Goal: Information Seeking & Learning: Learn about a topic

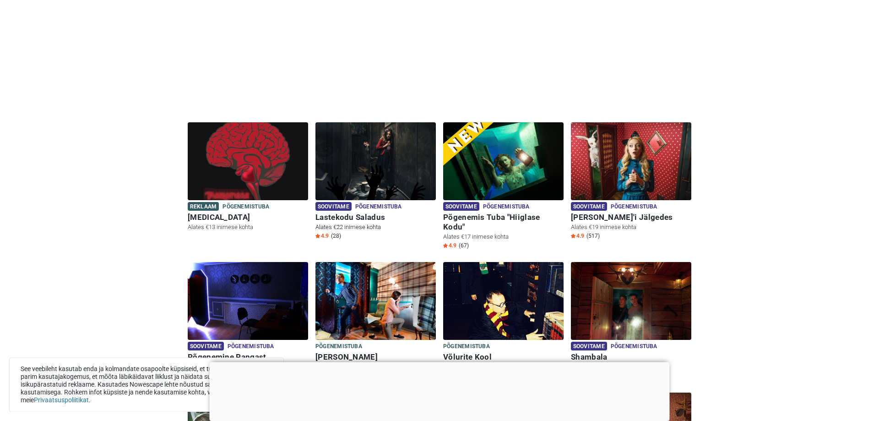
scroll to position [187, 0]
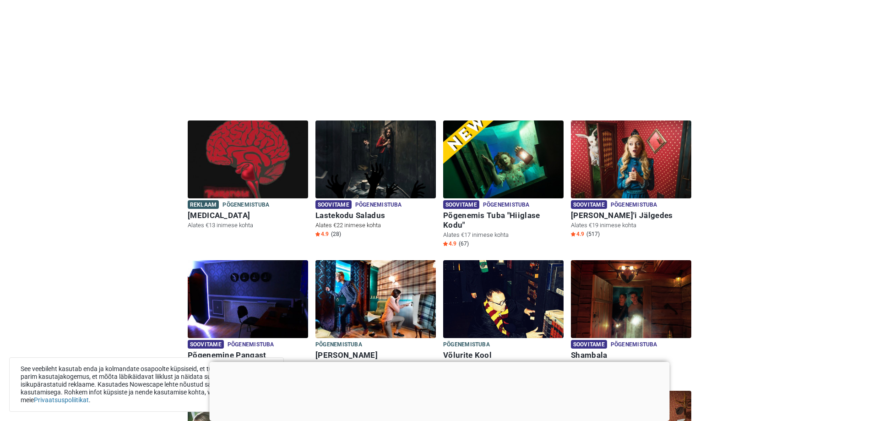
click at [388, 172] on img at bounding box center [375, 159] width 120 height 78
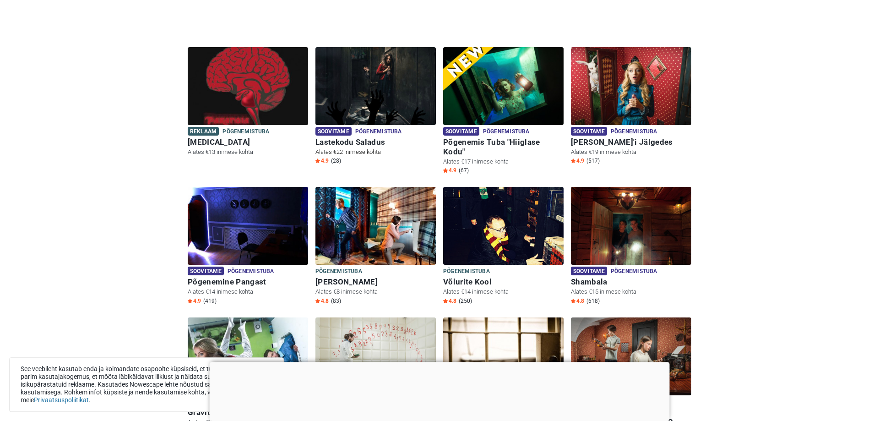
scroll to position [280, 0]
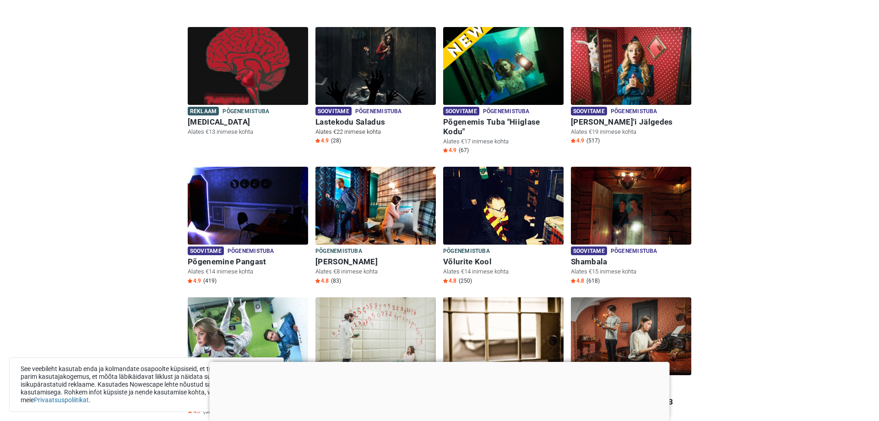
click at [375, 70] on img at bounding box center [375, 66] width 120 height 78
click at [489, 61] on img at bounding box center [503, 66] width 120 height 78
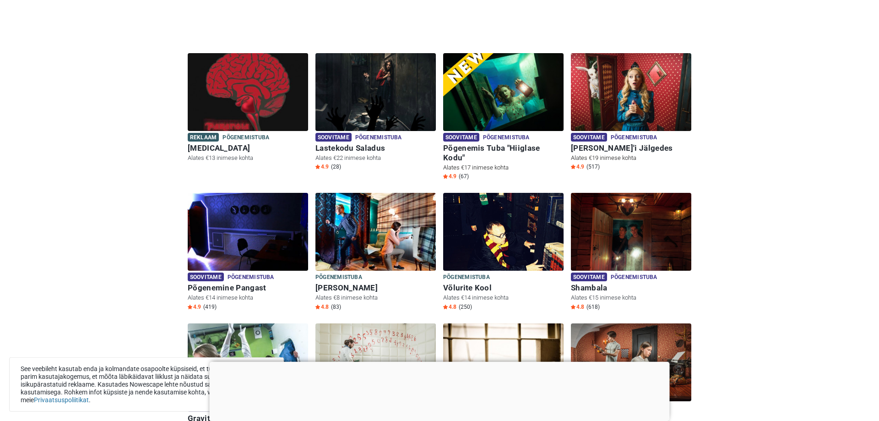
scroll to position [233, 0]
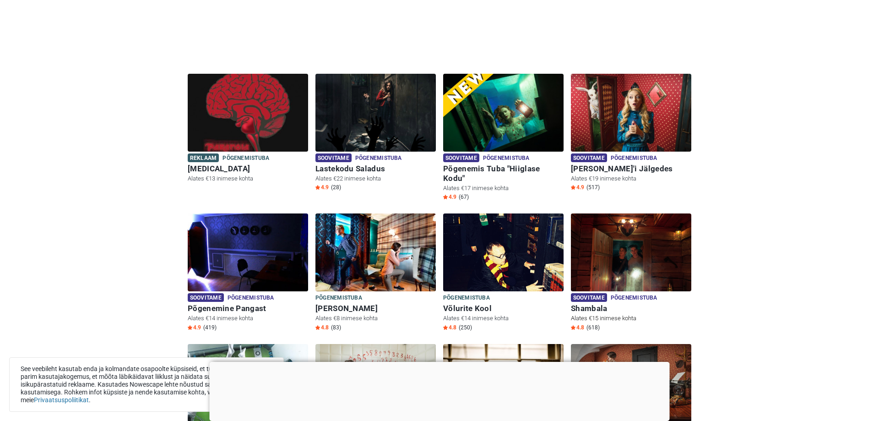
click at [618, 247] on img at bounding box center [631, 252] width 120 height 78
click at [665, 242] on img at bounding box center [631, 252] width 120 height 78
click at [621, 217] on img at bounding box center [631, 252] width 120 height 78
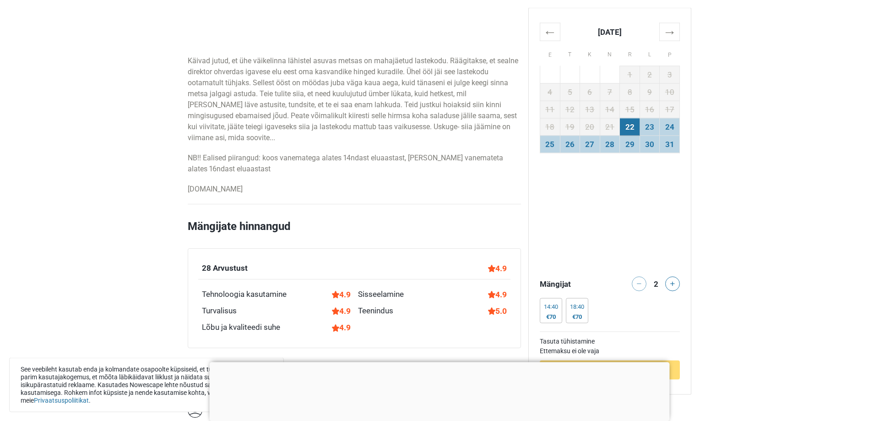
scroll to position [607, 0]
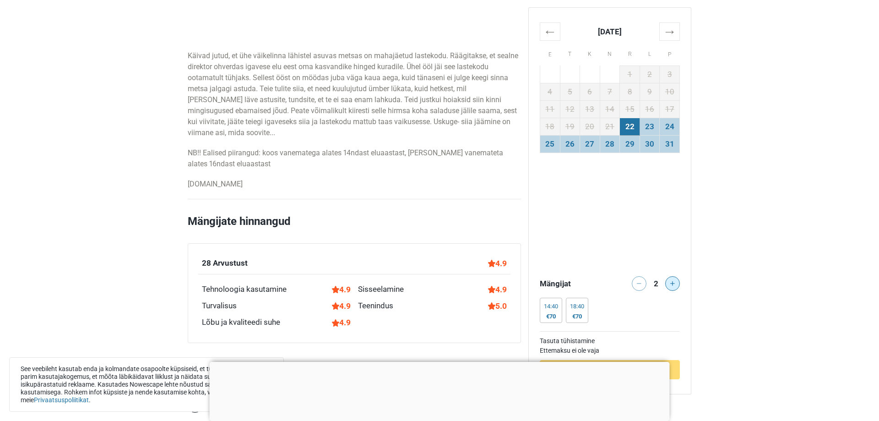
click at [674, 286] on button at bounding box center [672, 283] width 15 height 15
click at [674, 286] on div at bounding box center [674, 283] width 18 height 15
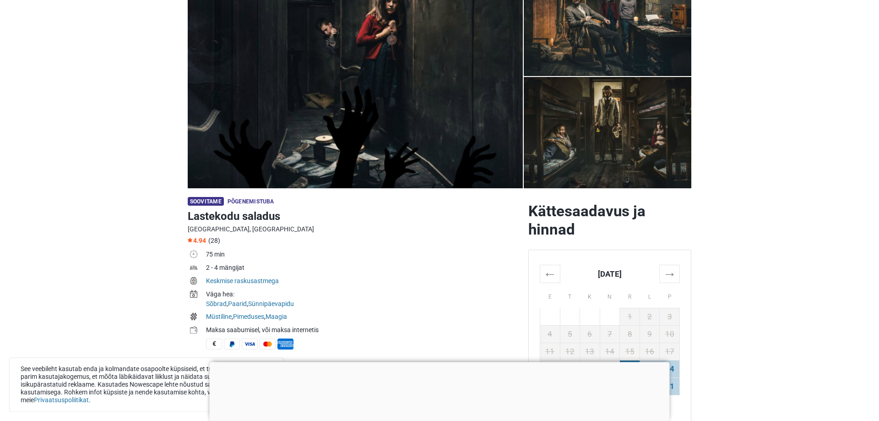
scroll to position [47, 0]
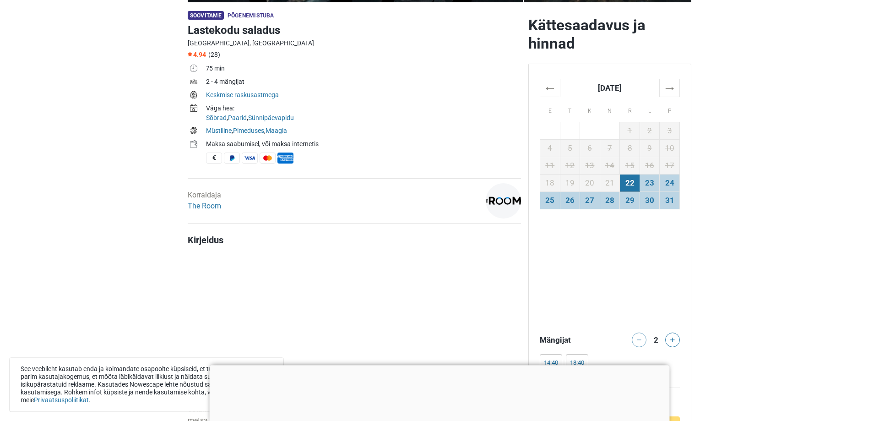
scroll to position [327, 0]
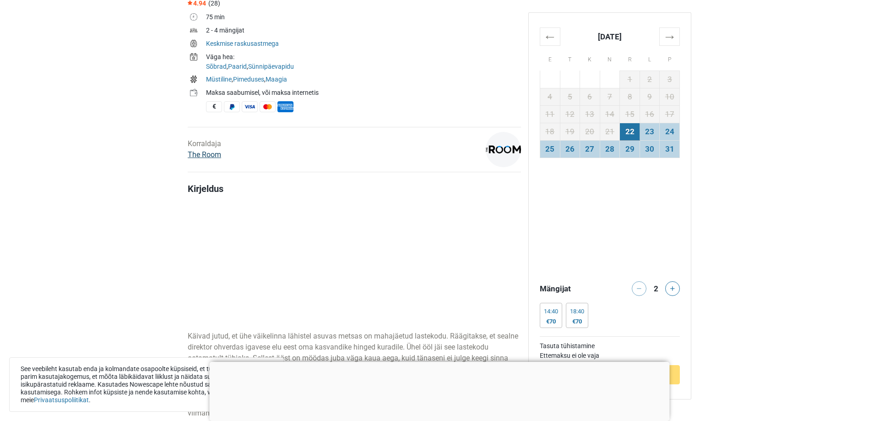
click at [205, 155] on link "The Room" at bounding box center [204, 154] width 33 height 9
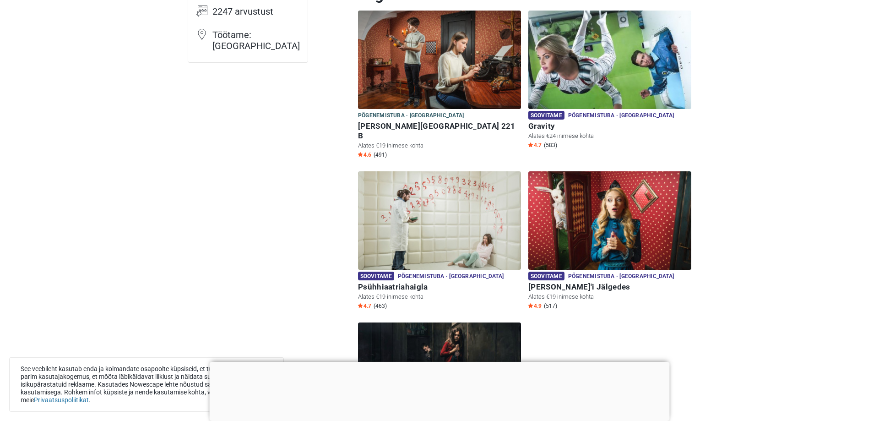
scroll to position [93, 0]
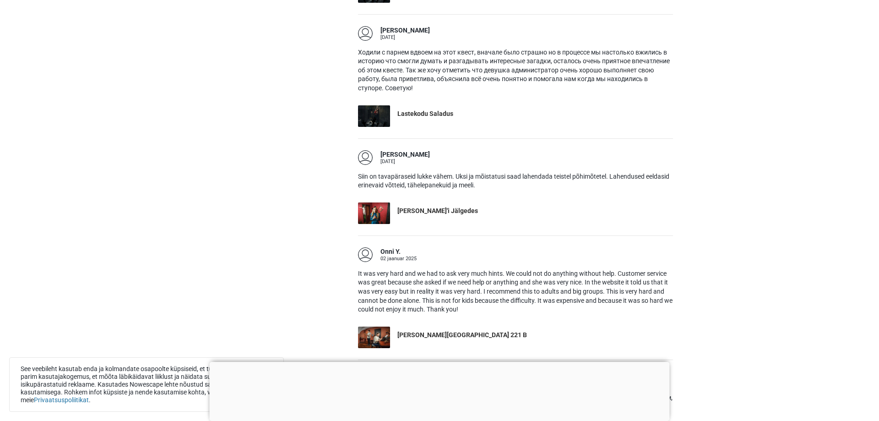
scroll to position [2100, 0]
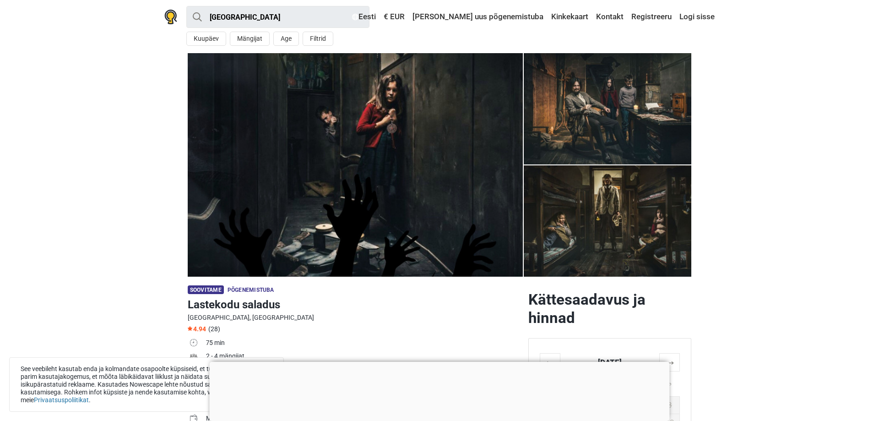
scroll to position [233, 0]
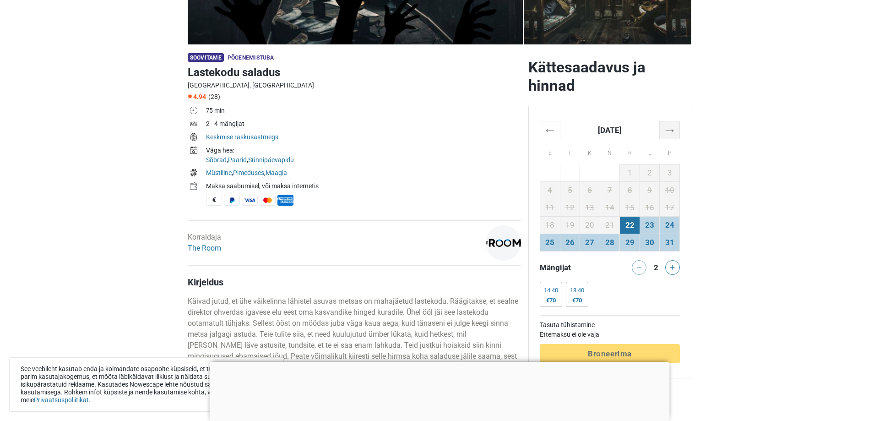
click at [674, 125] on th "→" at bounding box center [669, 130] width 20 height 18
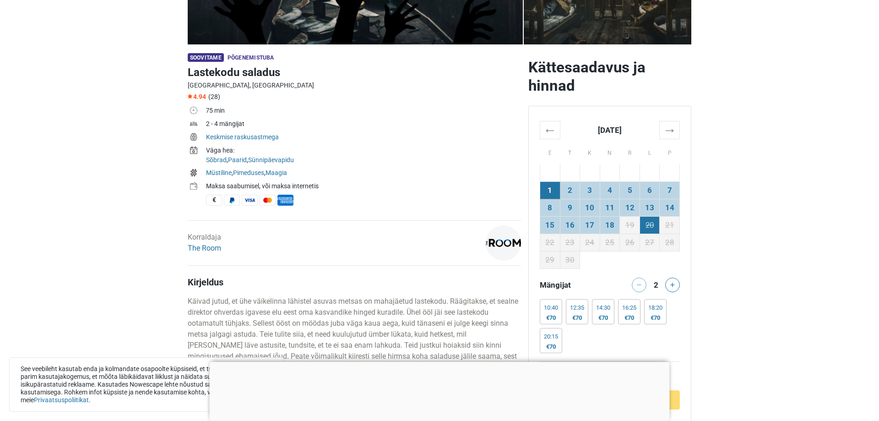
scroll to position [0, 0]
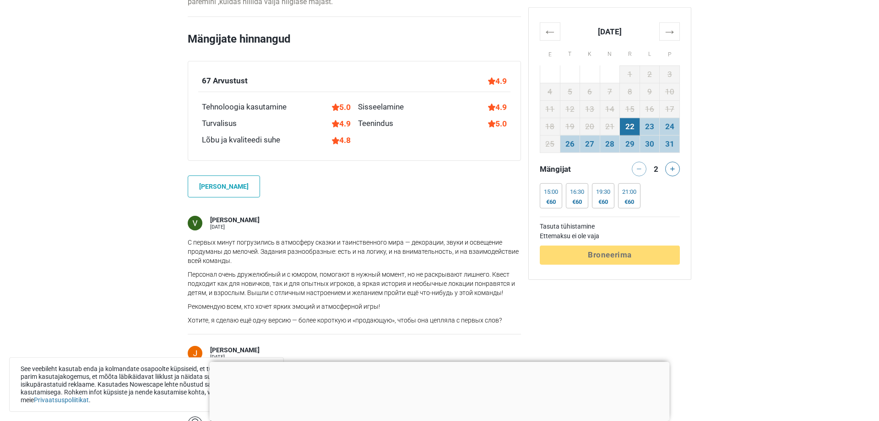
scroll to position [607, 0]
click at [679, 27] on th "→" at bounding box center [669, 31] width 20 height 18
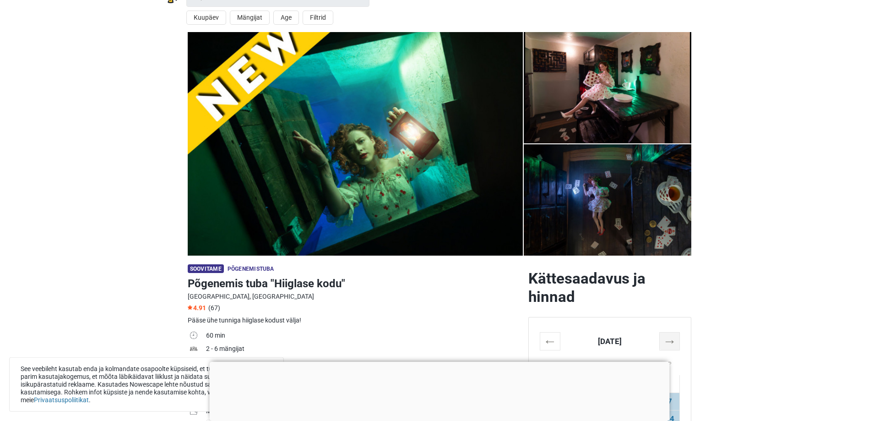
scroll to position [0, 0]
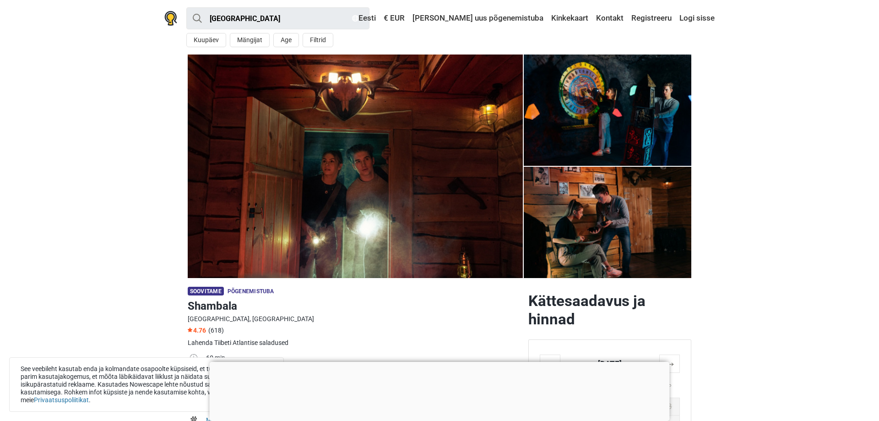
scroll to position [233, 0]
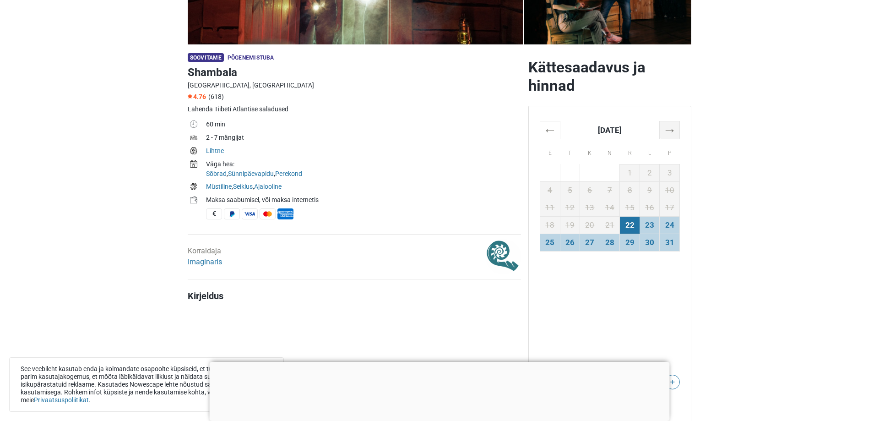
click at [671, 132] on th "→" at bounding box center [669, 130] width 20 height 18
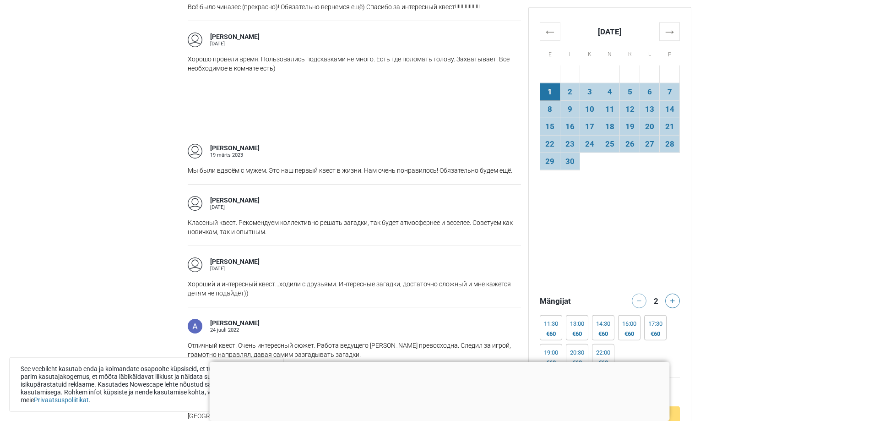
scroll to position [1074, 0]
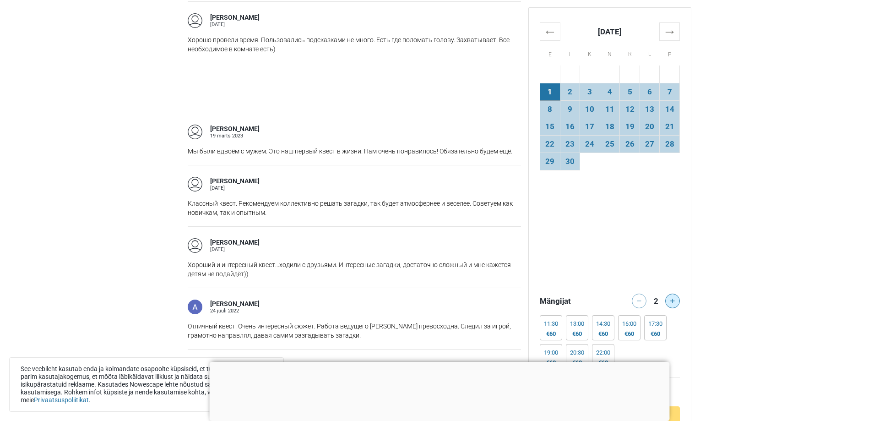
click at [674, 302] on icon at bounding box center [672, 300] width 5 height 5
click at [673, 303] on button at bounding box center [672, 300] width 15 height 15
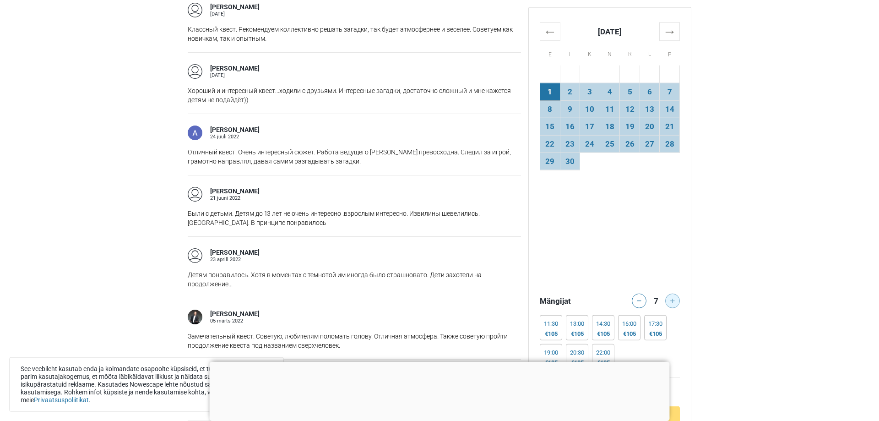
scroll to position [1260, 0]
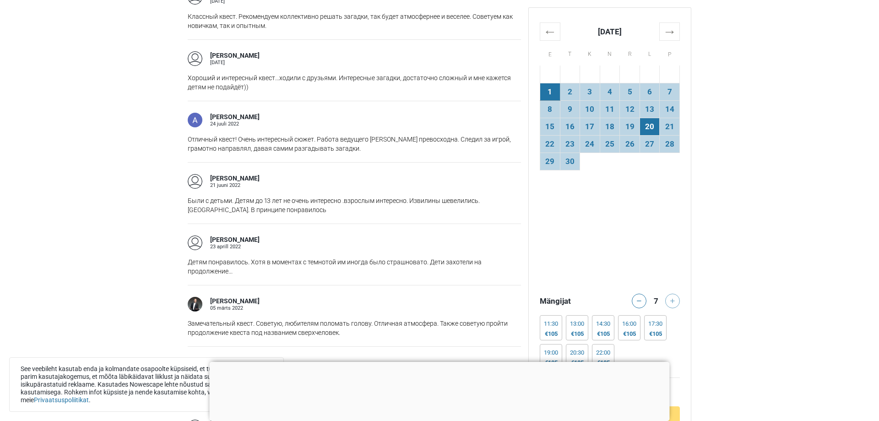
click at [649, 130] on td "20" at bounding box center [649, 126] width 20 height 17
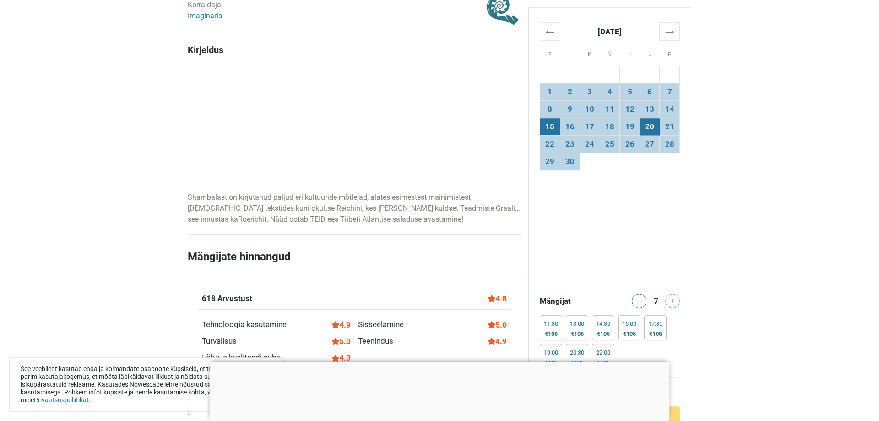
scroll to position [513, 0]
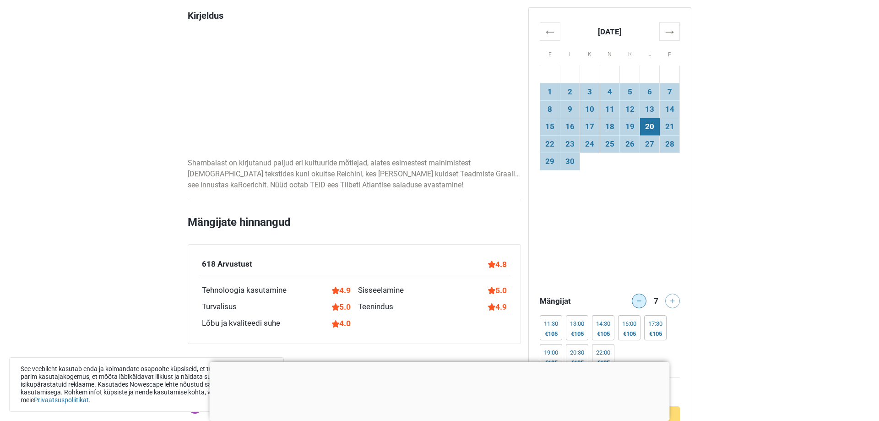
click at [636, 302] on button at bounding box center [638, 300] width 15 height 15
click at [676, 297] on button at bounding box center [672, 300] width 15 height 15
click at [672, 302] on icon at bounding box center [672, 300] width 5 height 5
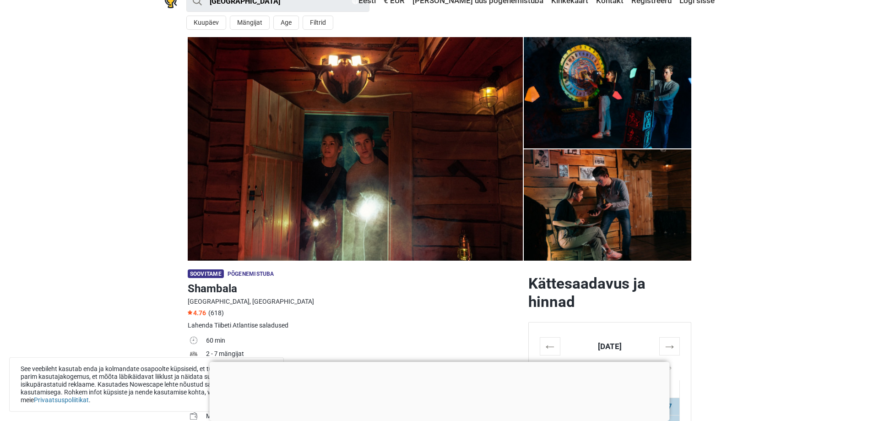
scroll to position [0, 0]
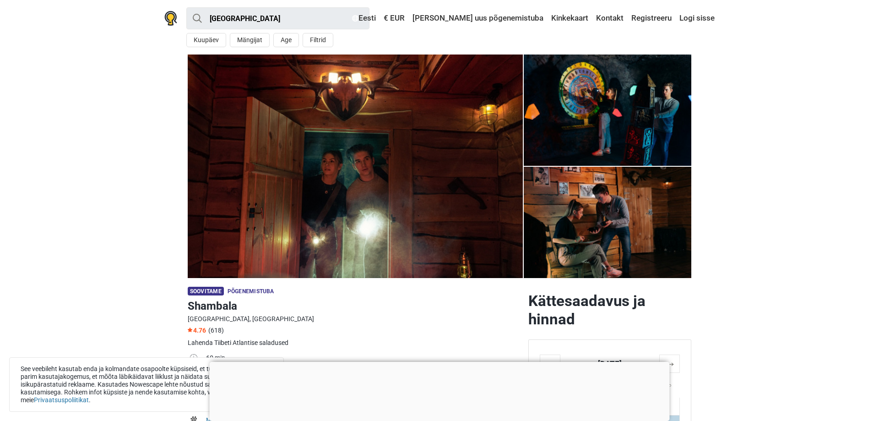
click at [414, 209] on img at bounding box center [355, 165] width 335 height 223
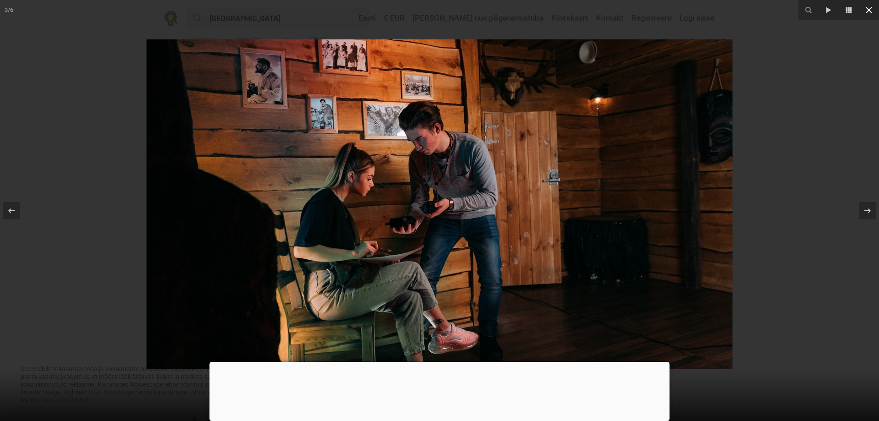
click at [867, 12] on icon at bounding box center [868, 10] width 6 height 6
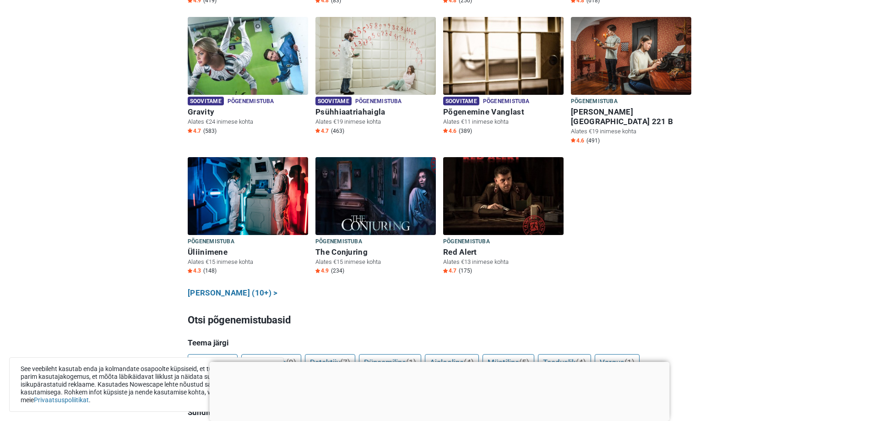
scroll to position [607, 0]
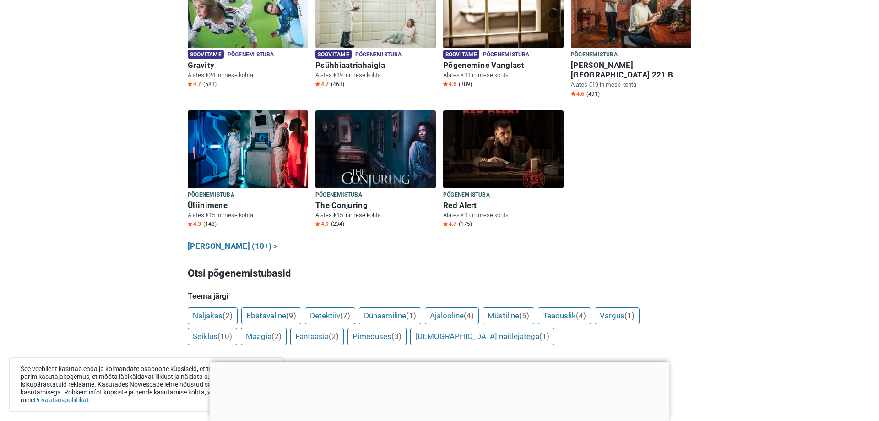
click at [393, 137] on img at bounding box center [375, 149] width 120 height 78
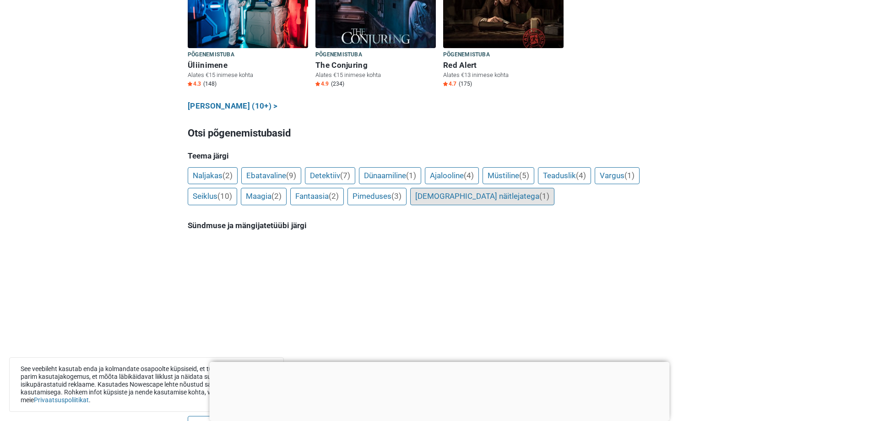
click at [440, 188] on link "[DEMOGRAPHIC_DATA] näitlejatega (1)" at bounding box center [482, 196] width 144 height 17
click at [519, 167] on link "Müstiline (5)" at bounding box center [508, 175] width 52 height 17
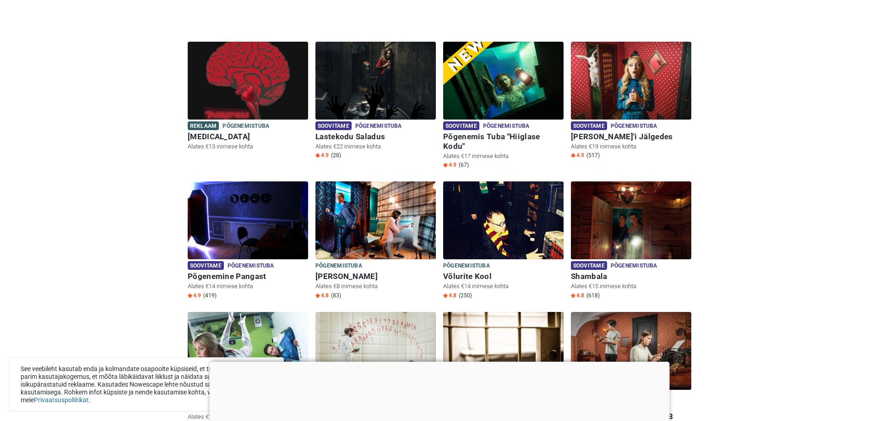
scroll to position [327, 0]
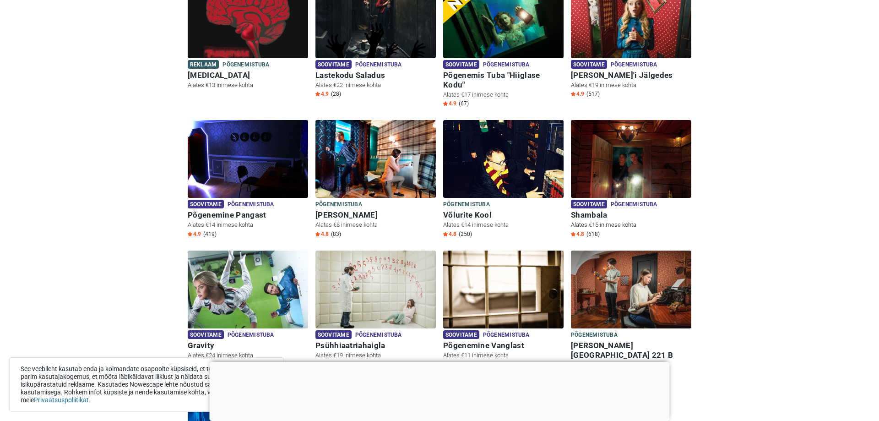
click at [643, 165] on img at bounding box center [631, 159] width 120 height 78
click at [586, 210] on h6 "Shambala" at bounding box center [631, 215] width 120 height 10
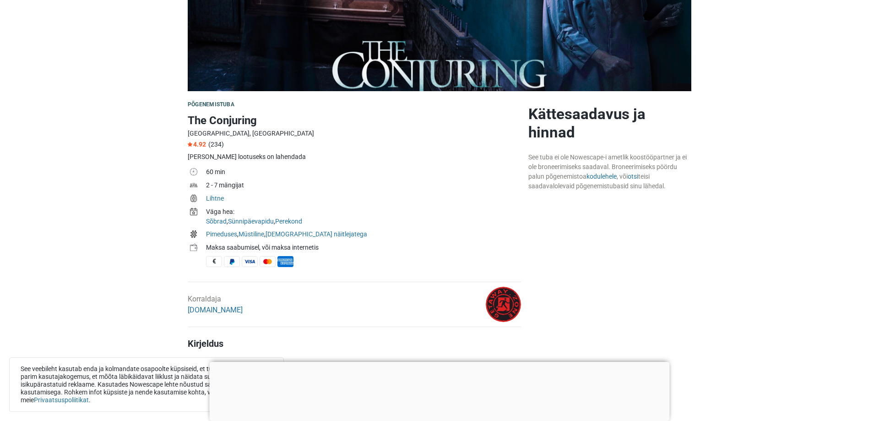
scroll to position [327, 0]
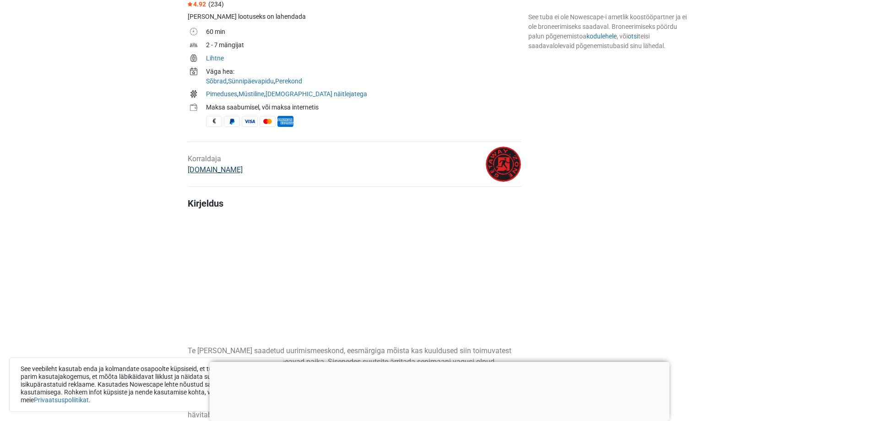
click at [216, 171] on link "GetAway.Zone" at bounding box center [215, 169] width 55 height 9
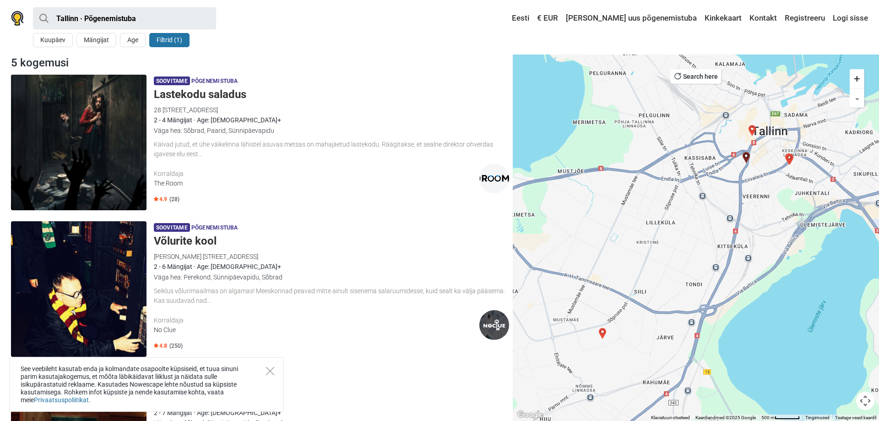
click at [95, 143] on img at bounding box center [78, 142] width 135 height 135
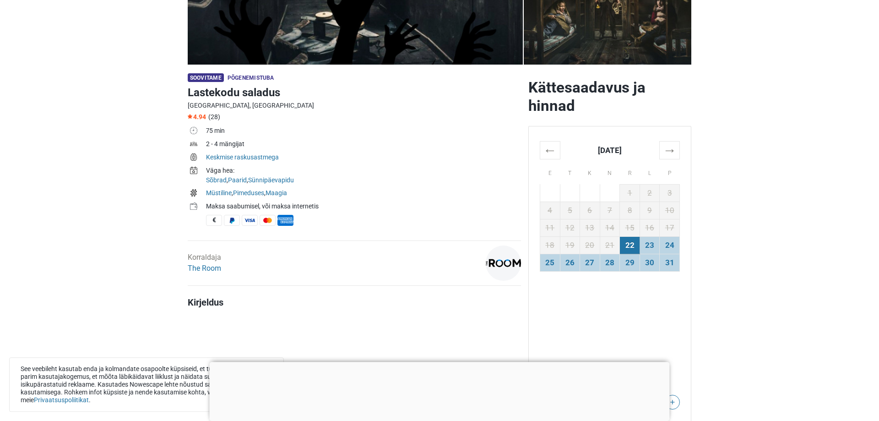
scroll to position [233, 0]
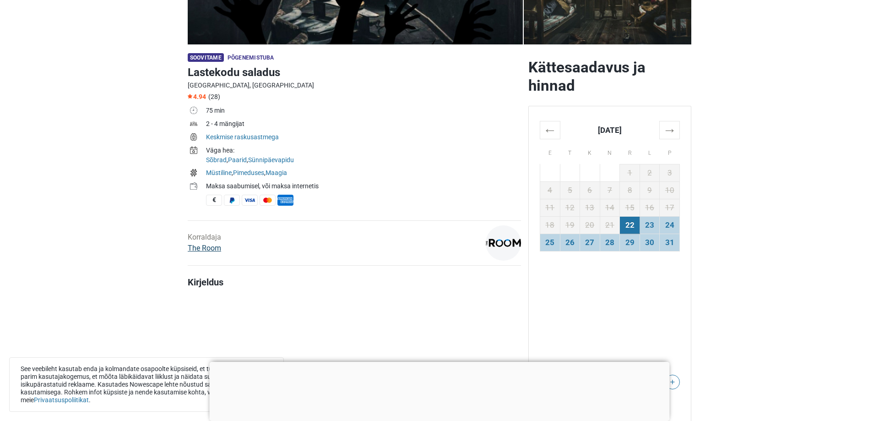
click at [213, 249] on link "The Room" at bounding box center [204, 247] width 33 height 9
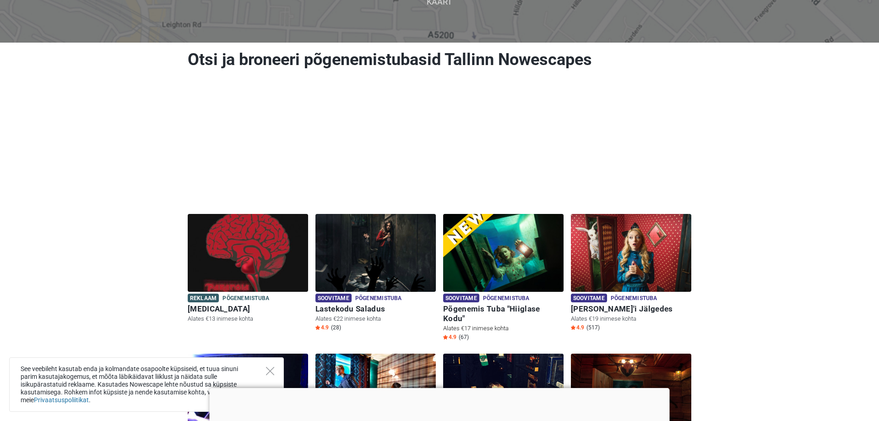
scroll to position [93, 0]
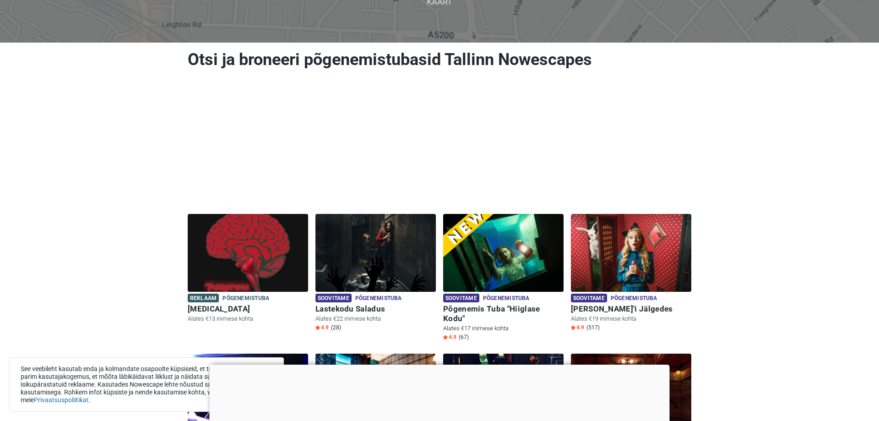
click at [507, 254] on img at bounding box center [503, 253] width 120 height 78
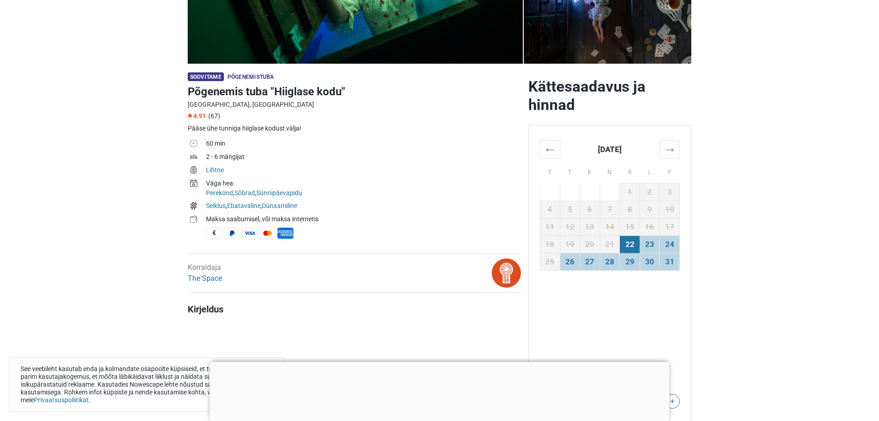
scroll to position [233, 0]
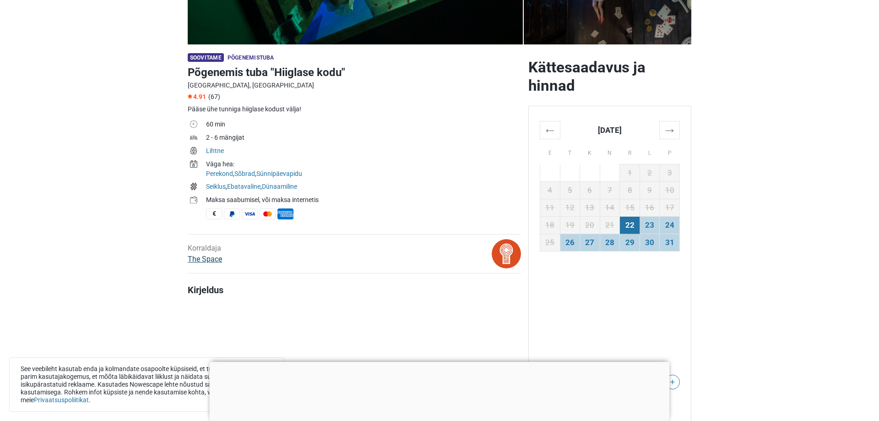
click at [202, 259] on link "The Space" at bounding box center [205, 258] width 34 height 9
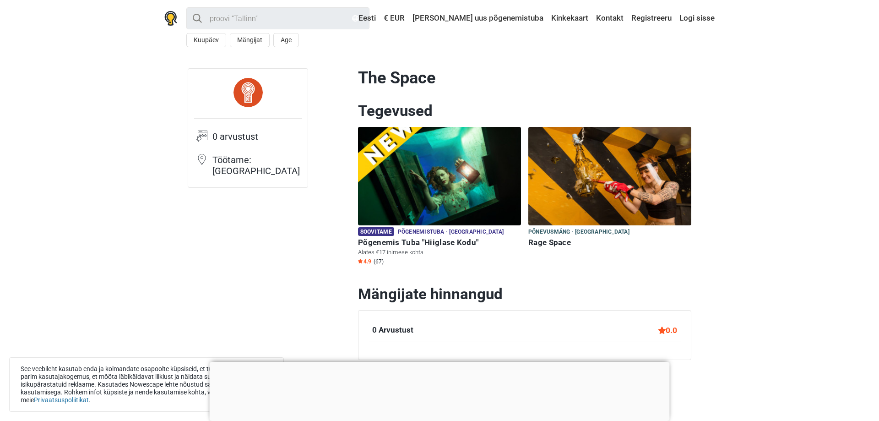
drag, startPoint x: 435, startPoint y: 76, endPoint x: 362, endPoint y: 76, distance: 73.2
click at [362, 76] on h1 "The Space" at bounding box center [524, 78] width 333 height 20
click at [419, 79] on h1 "The Space" at bounding box center [524, 78] width 333 height 20
drag, startPoint x: 432, startPoint y: 78, endPoint x: 359, endPoint y: 74, distance: 73.8
click at [359, 74] on h1 "The Space" at bounding box center [524, 78] width 333 height 20
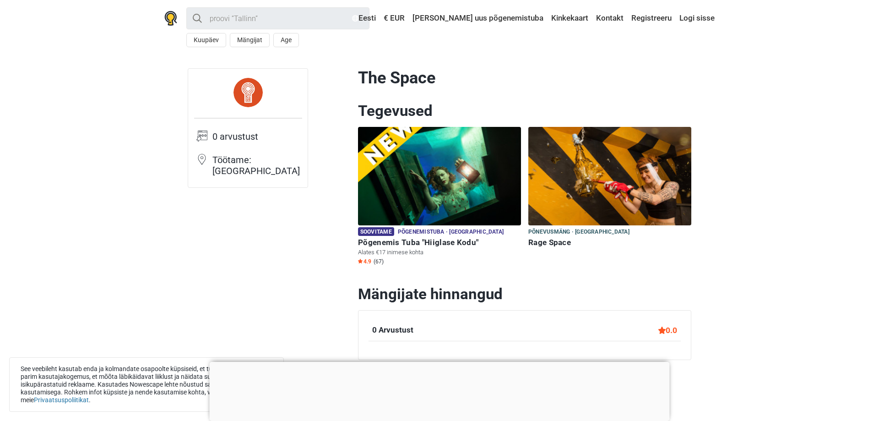
copy h1 "The Space"
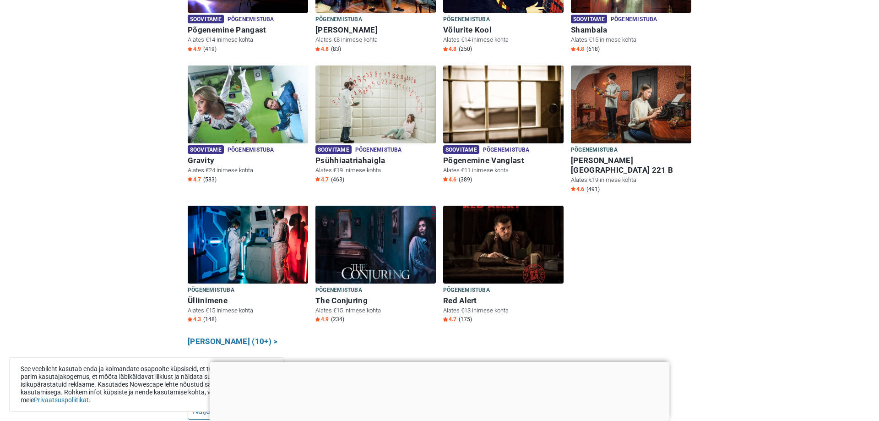
scroll to position [513, 0]
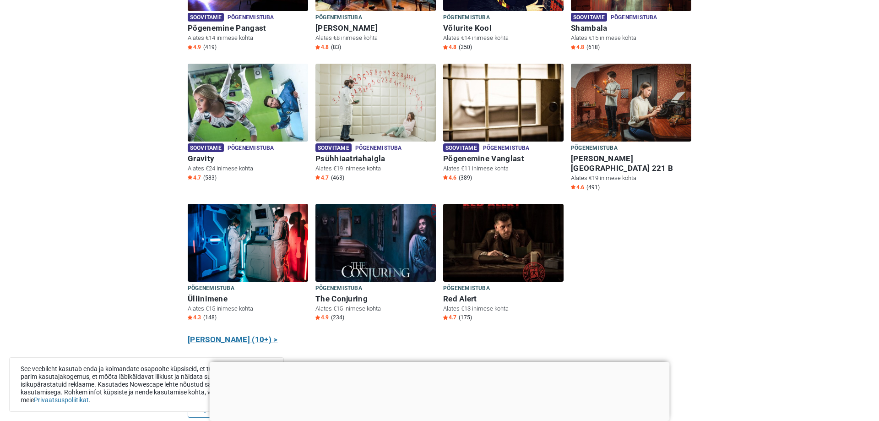
click at [223, 334] on link "[PERSON_NAME] (10+) >" at bounding box center [233, 340] width 90 height 12
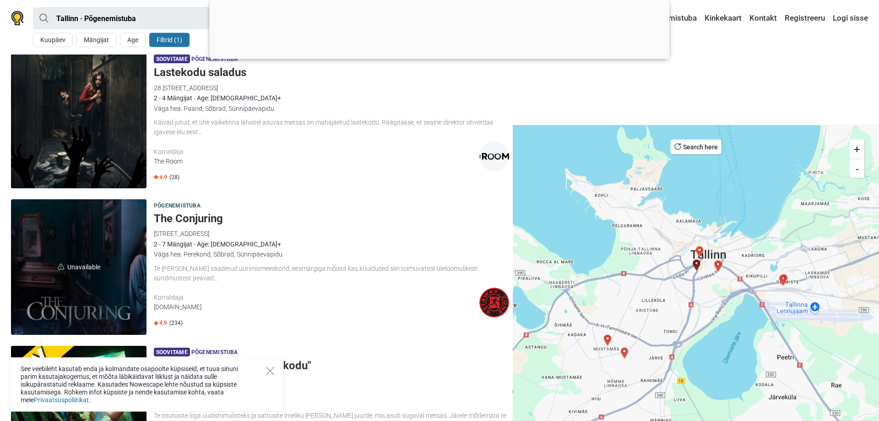
scroll to position [93, 0]
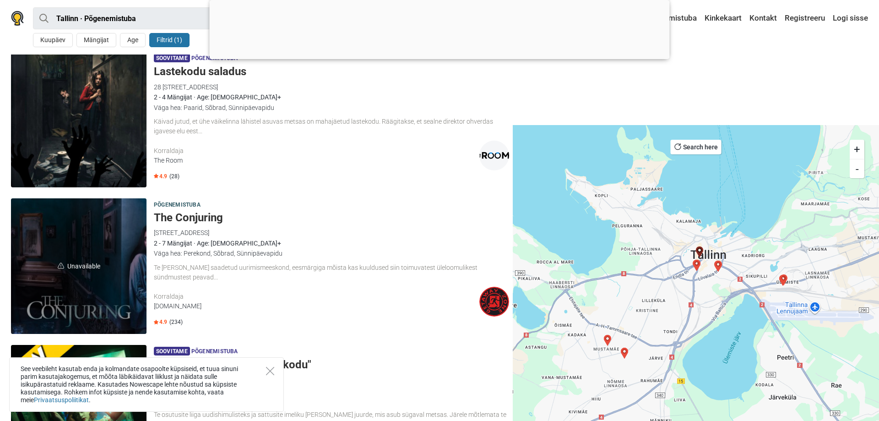
click at [204, 218] on h5 "The Conjuring" at bounding box center [331, 217] width 355 height 13
click at [391, 133] on div "Käivad jutud, et ühe väikelinna lähistel asuvas metsas on mahajäetud lastekodu.…" at bounding box center [331, 126] width 355 height 19
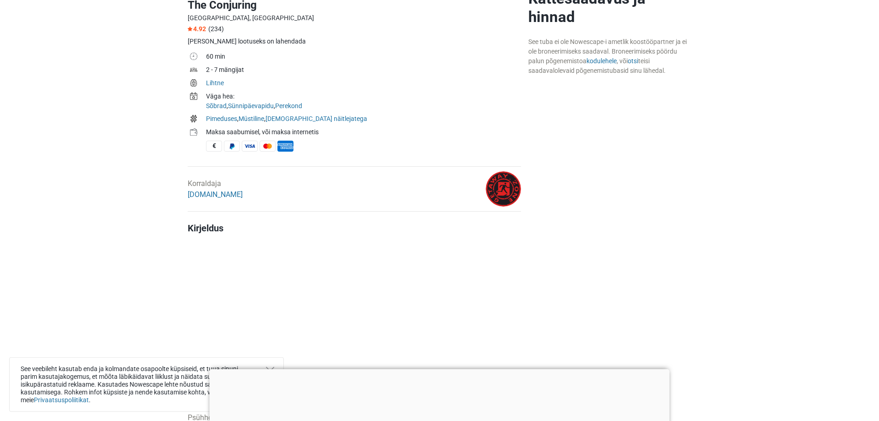
scroll to position [373, 0]
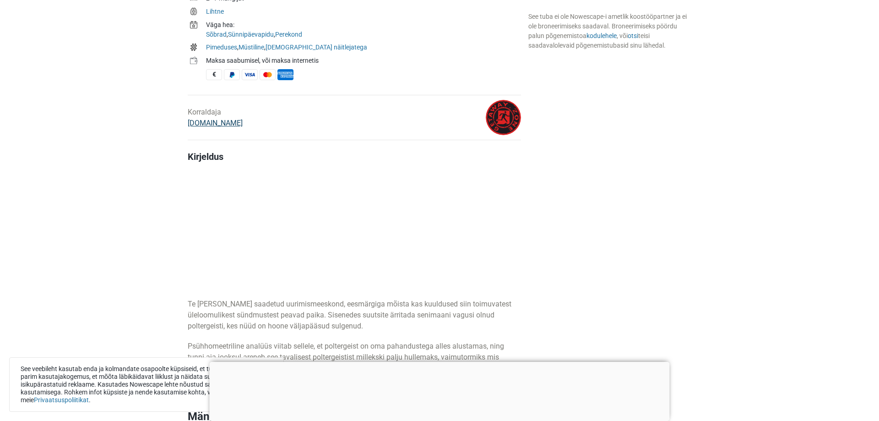
click at [230, 125] on link "[DOMAIN_NAME]" at bounding box center [215, 123] width 55 height 9
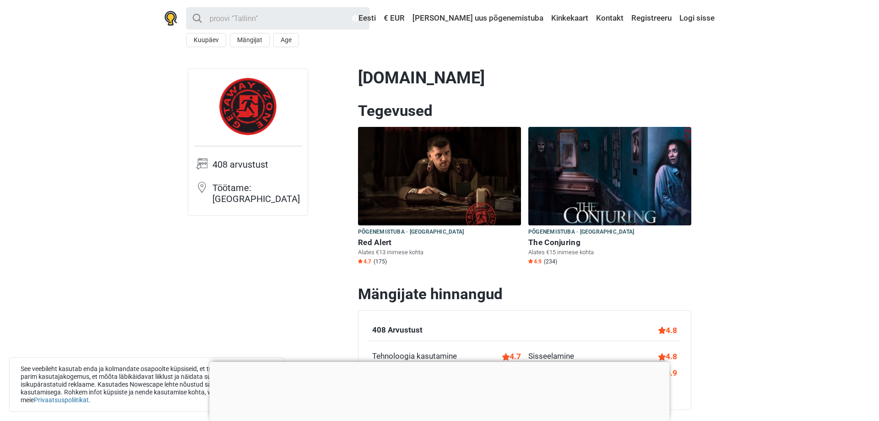
drag, startPoint x: 466, startPoint y: 78, endPoint x: 362, endPoint y: 80, distance: 103.9
click at [362, 80] on h1 "[DOMAIN_NAME]" at bounding box center [524, 78] width 333 height 20
copy h1 "[DOMAIN_NAME]"
